Goal: Task Accomplishment & Management: Manage account settings

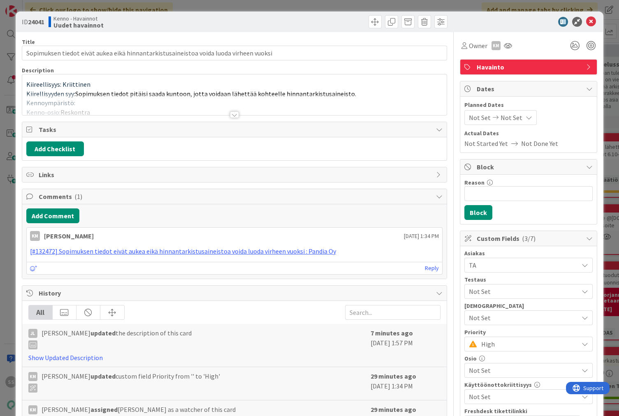
click at [230, 114] on div at bounding box center [234, 114] width 9 height 7
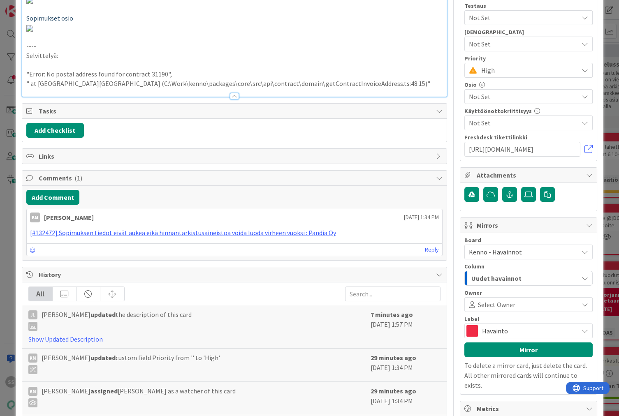
scroll to position [502, 0]
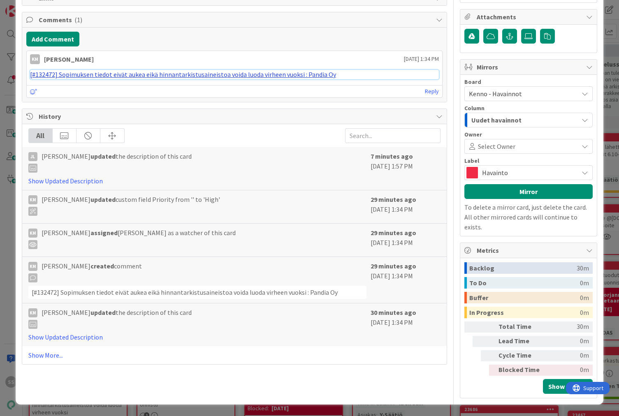
click at [187, 79] on link "[#132472] Sopimuksen tiedot eivät aukea eikä hinnantarkistusaineistoa voida luo…" at bounding box center [183, 74] width 306 height 8
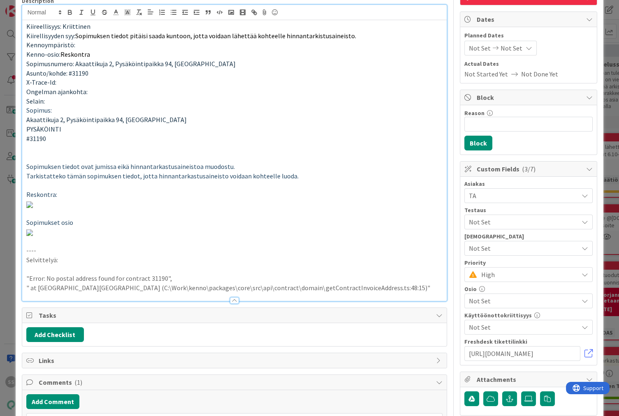
scroll to position [0, 0]
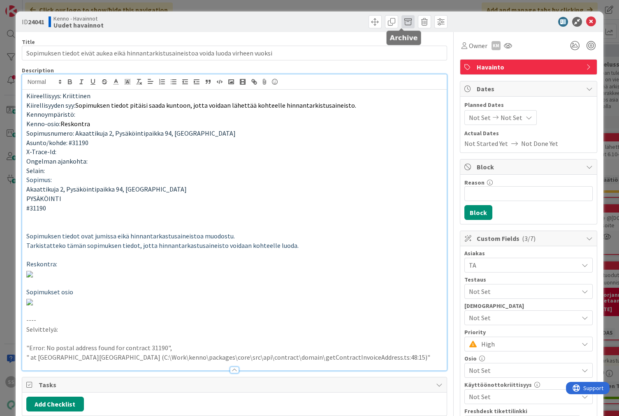
click at [401, 18] on span at bounding box center [407, 21] width 13 height 13
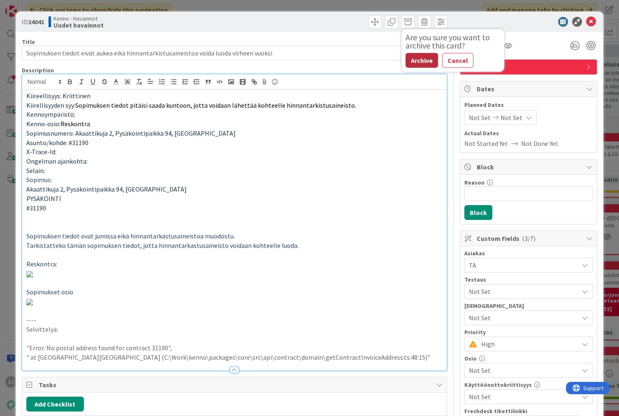
click at [412, 60] on button "Archive" at bounding box center [421, 60] width 32 height 15
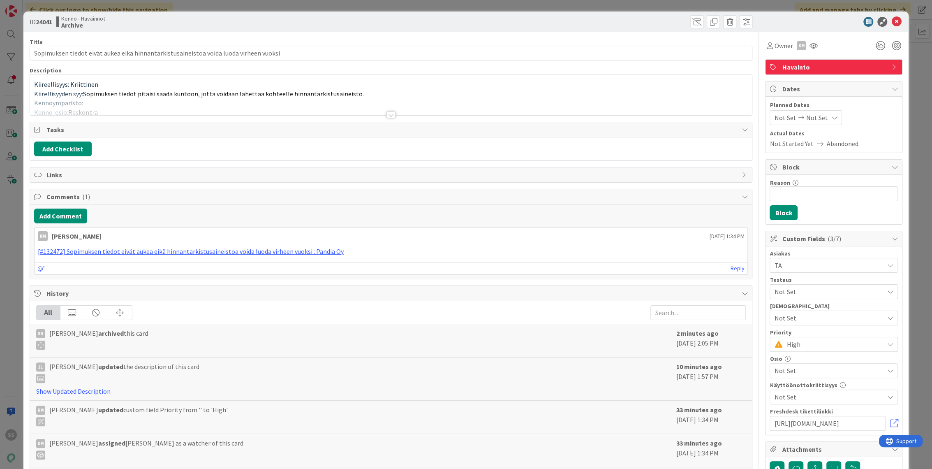
click at [386, 112] on div at bounding box center [390, 114] width 9 height 7
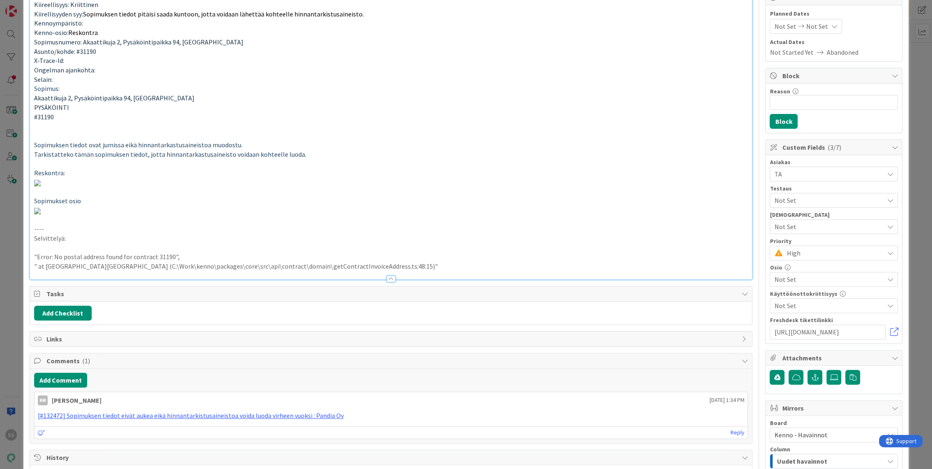
scroll to position [137, 0]
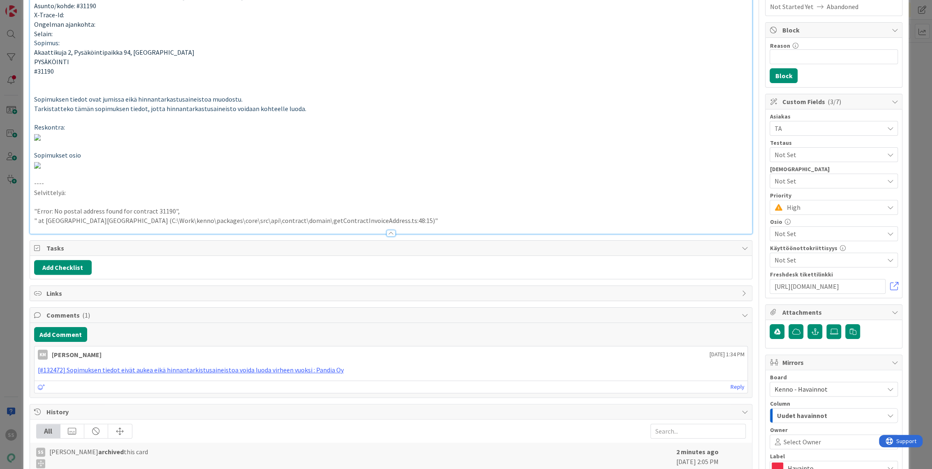
click at [365, 96] on p "Sopimuksen tiedot ovat jumissa eikä hinnantarkastusaineistoa muodostu." at bounding box center [391, 99] width 714 height 9
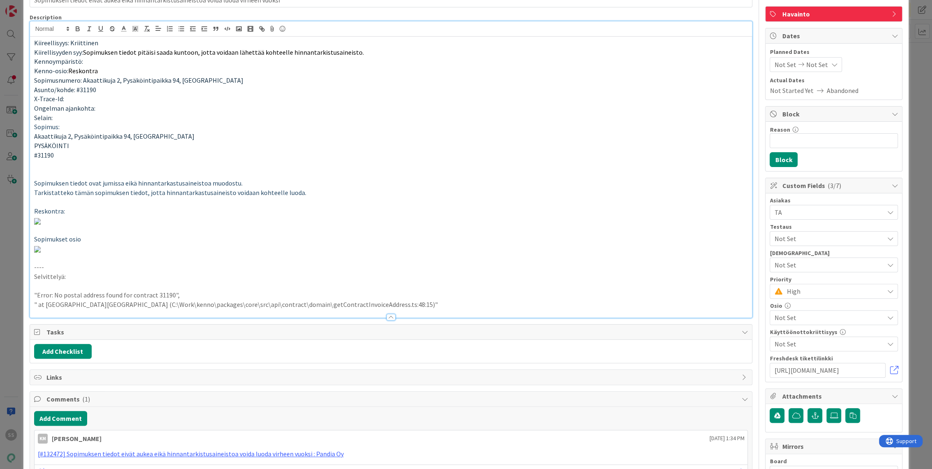
scroll to position [0, 0]
